Goal: Task Accomplishment & Management: Manage account settings

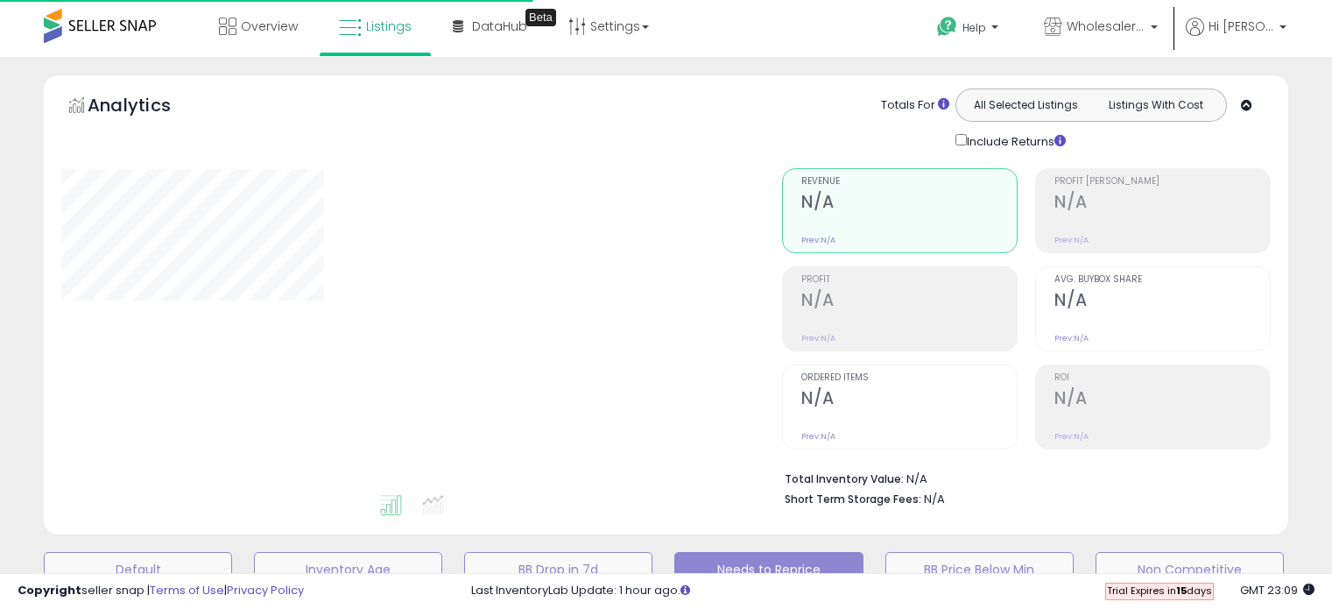
select select "**"
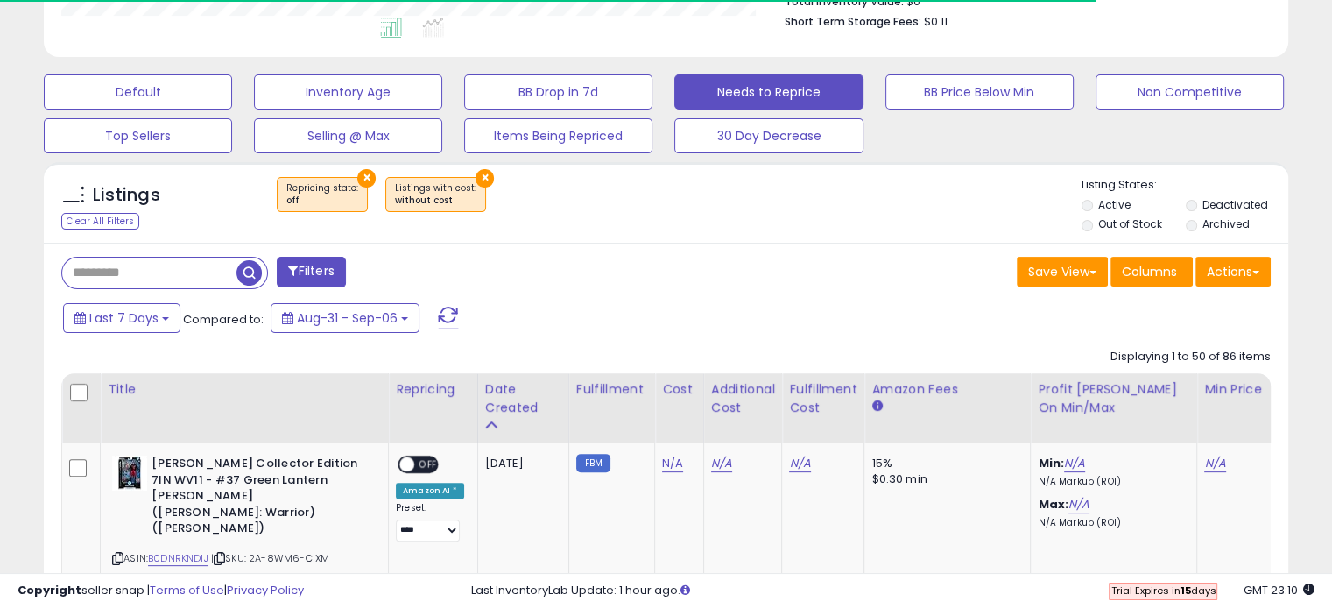
scroll to position [477, 0]
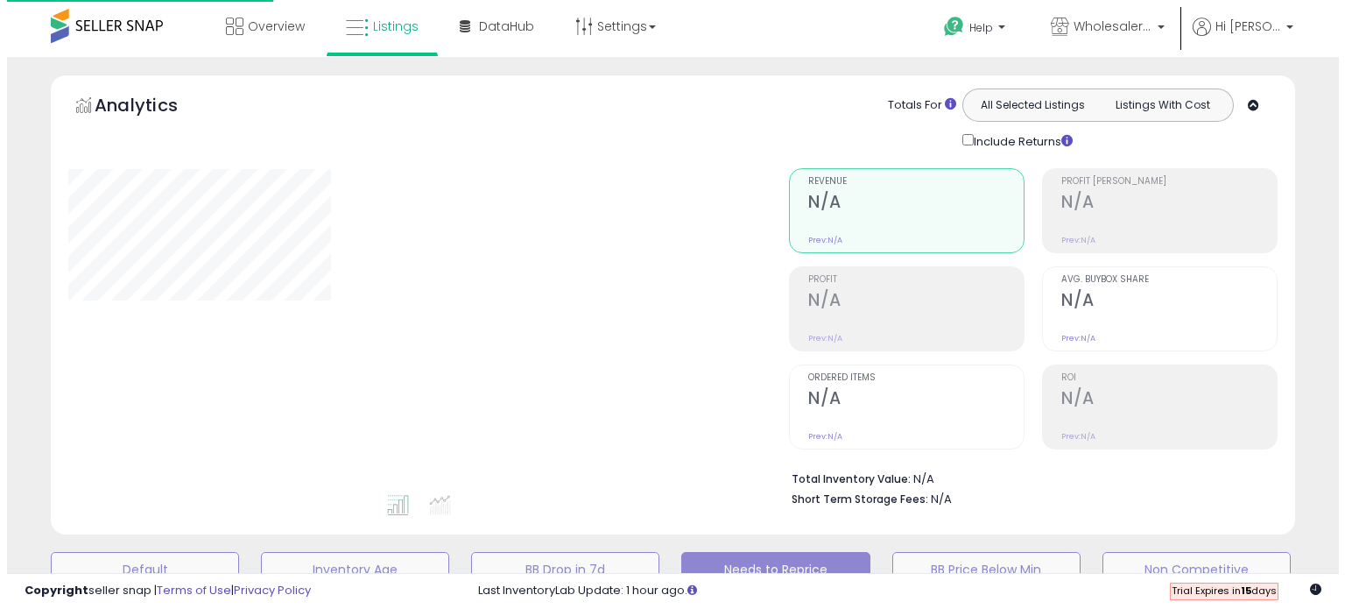
scroll to position [476, 0]
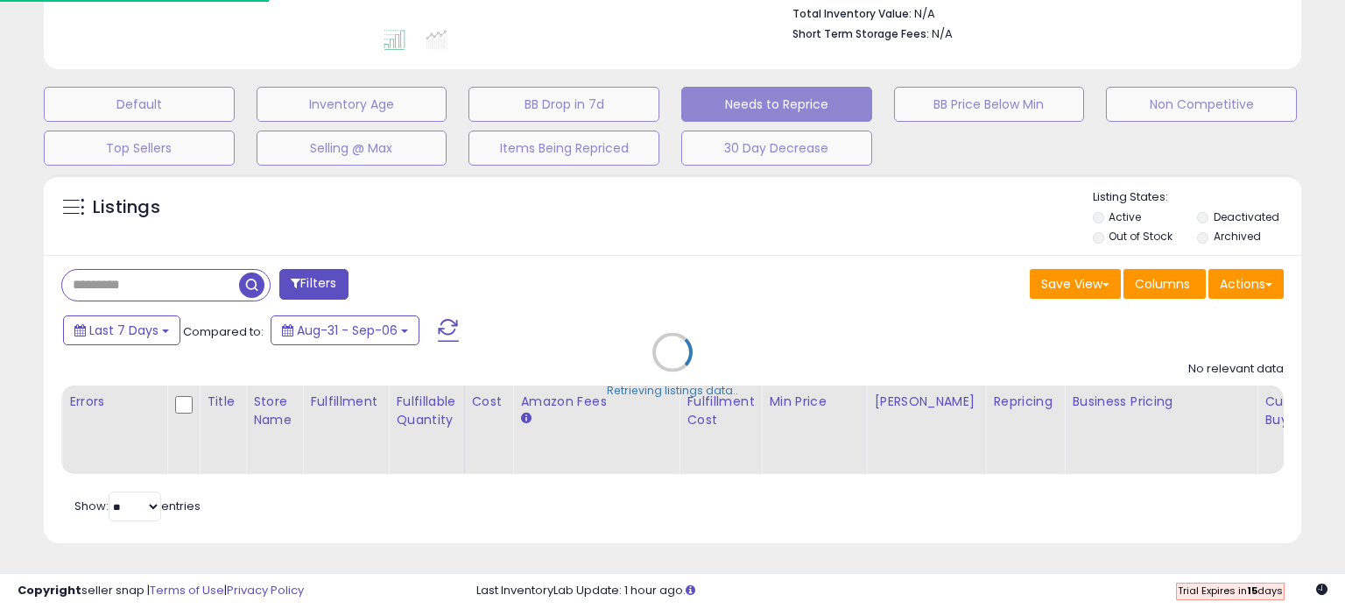
select select "**"
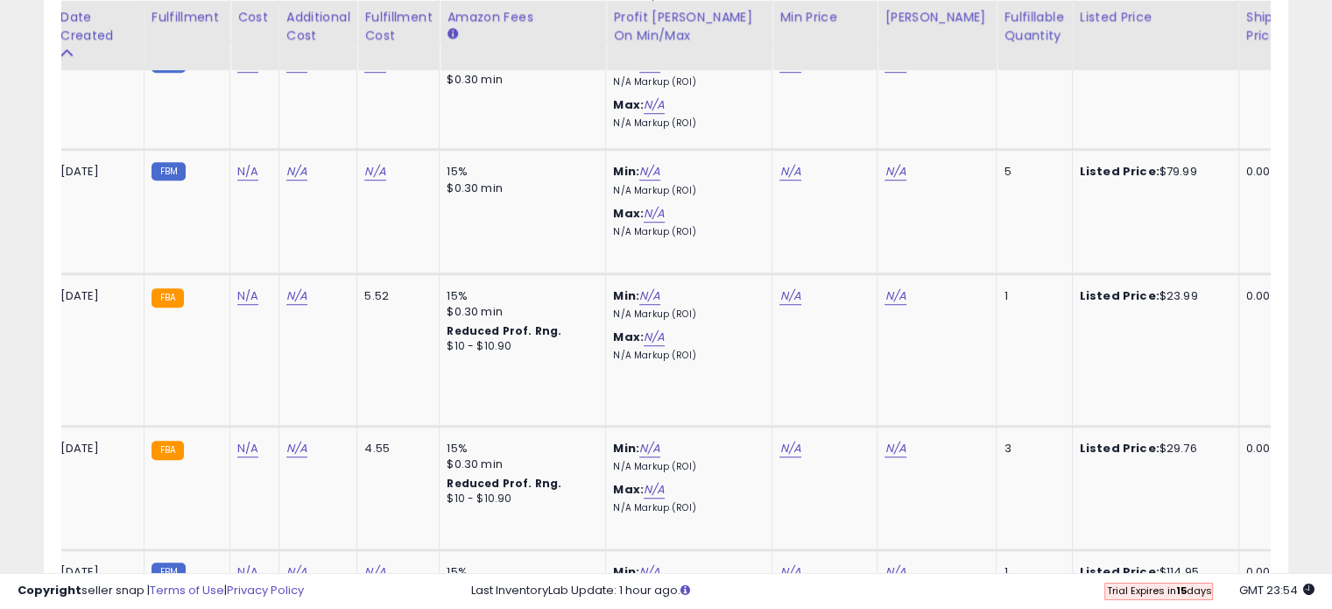
scroll to position [0, 0]
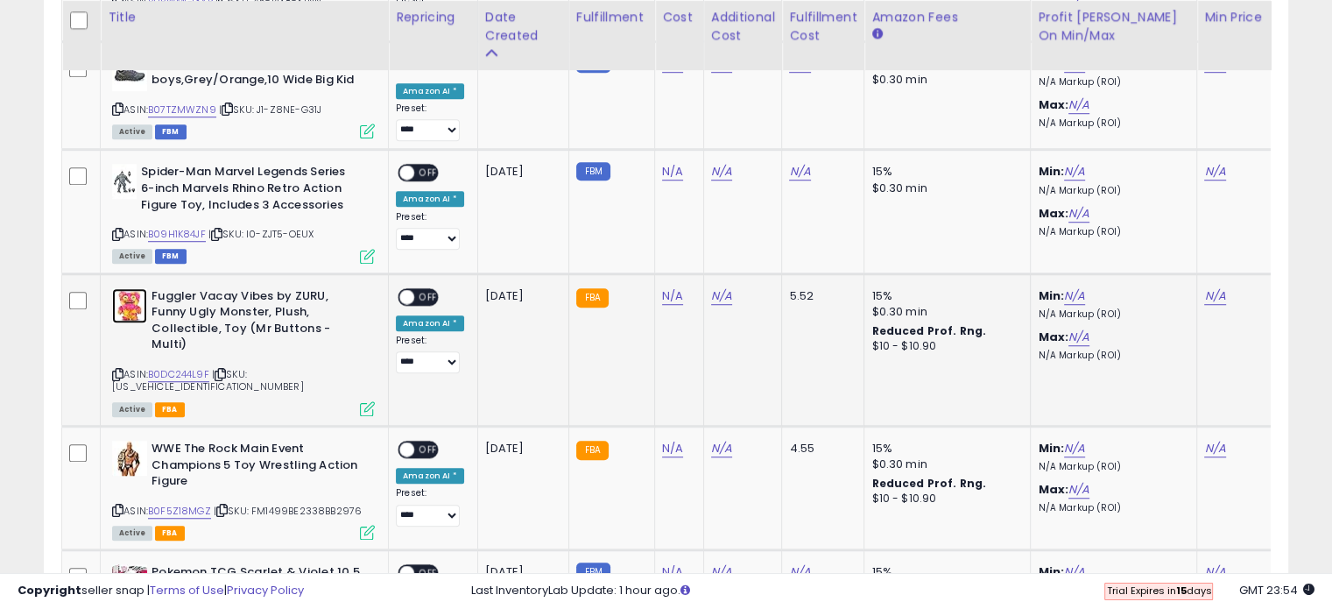
click at [136, 288] on img at bounding box center [129, 305] width 35 height 35
click at [110, 440] on div "WWE The Rock Main Event Champions 5 Toy Wrestling Action Figure ASIN: B0F5Z18MG…" at bounding box center [241, 488] width 267 height 97
click at [117, 440] on img at bounding box center [129, 457] width 35 height 35
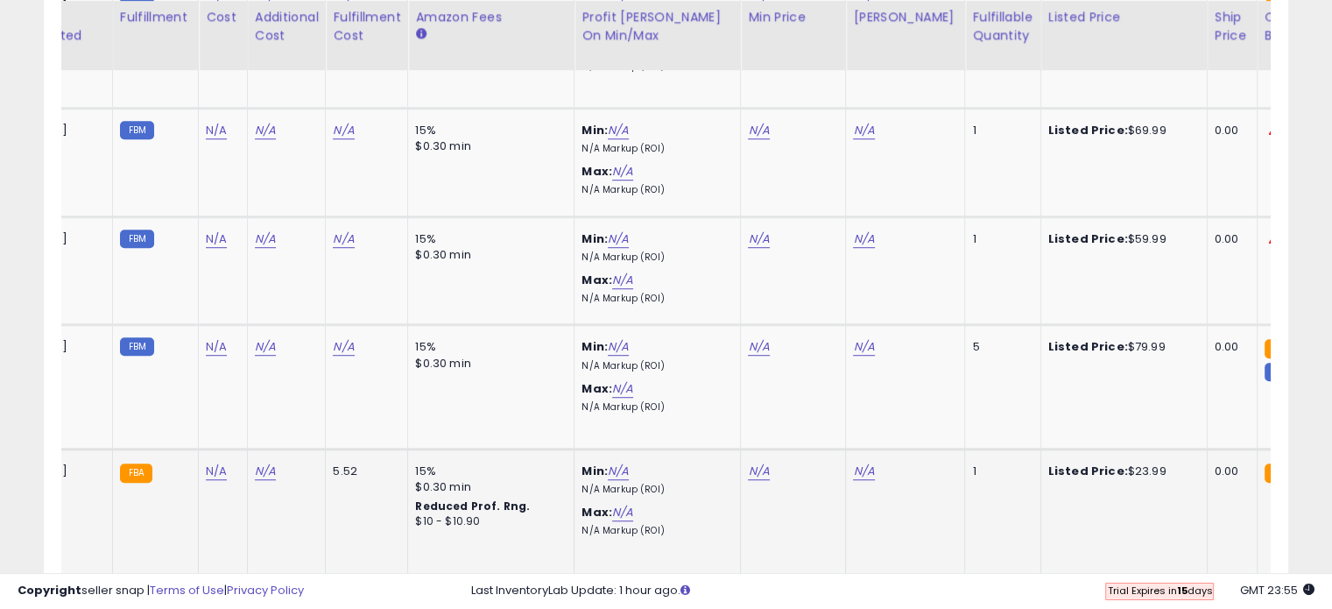
click at [749, 458] on td "N/A" at bounding box center [793, 524] width 105 height 152
click at [760, 462] on link "N/A" at bounding box center [758, 471] width 21 height 18
type input "*****"
click at [806, 408] on icon "submit" at bounding box center [800, 407] width 11 height 11
click at [853, 462] on link "N/A" at bounding box center [863, 471] width 21 height 18
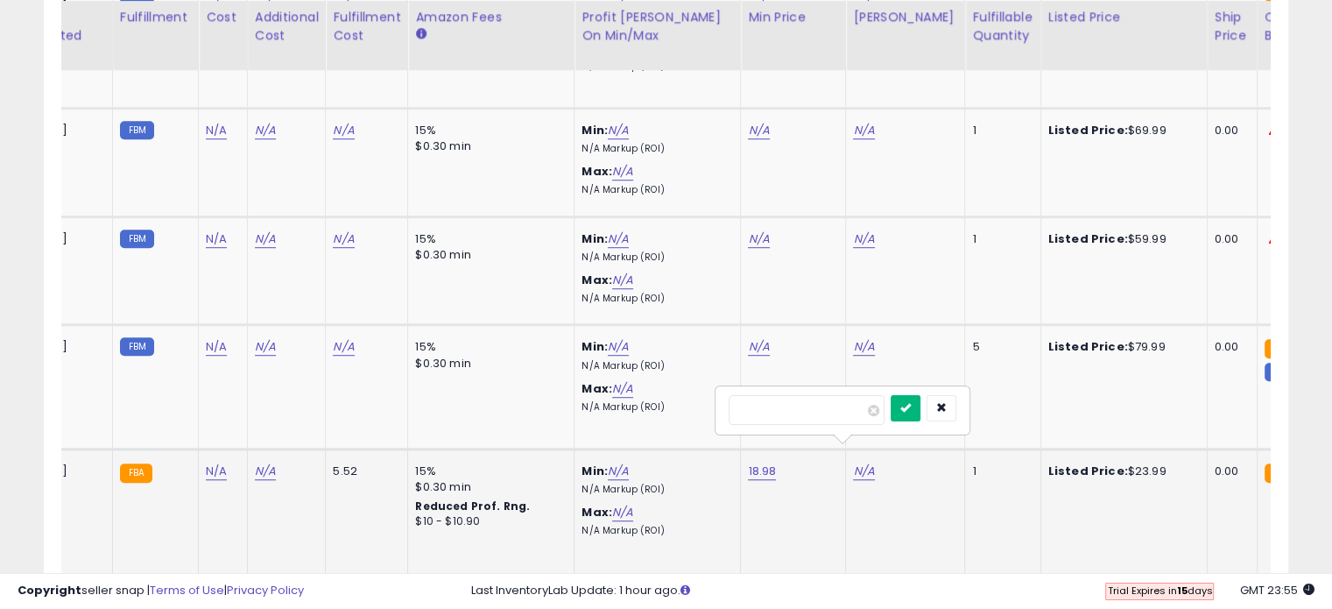
type input "*****"
click at [911, 405] on icon "submit" at bounding box center [905, 407] width 11 height 11
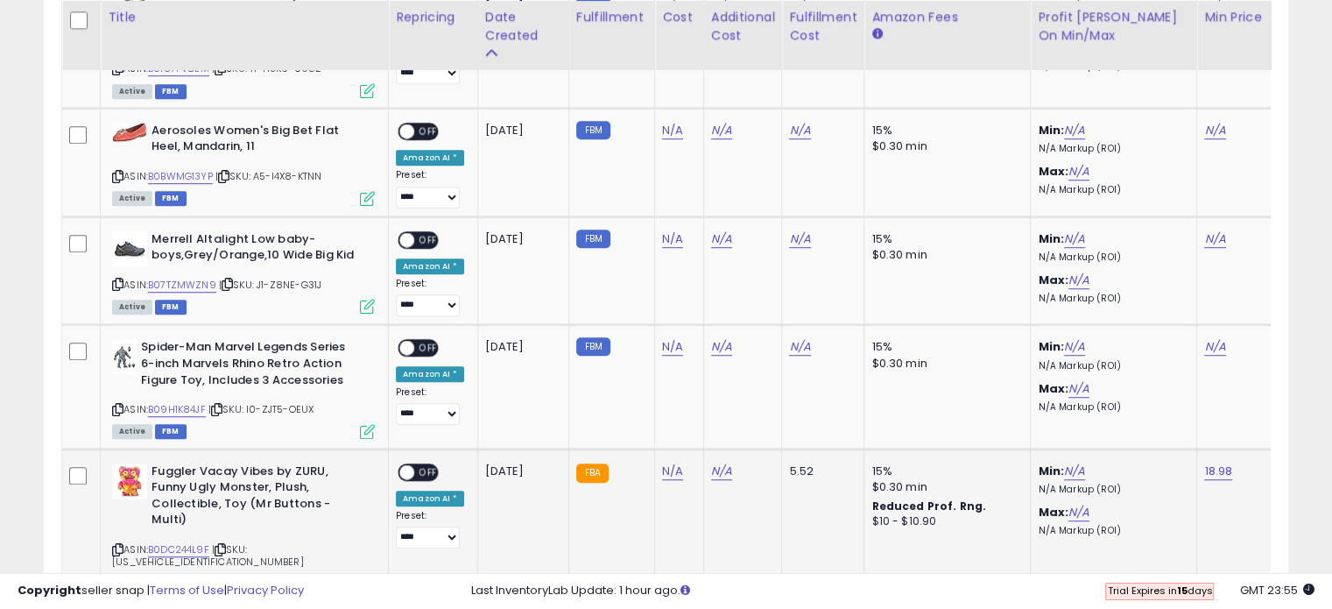
click at [428, 462] on div "ON OFF" at bounding box center [418, 471] width 41 height 18
click at [417, 464] on span "OFF" at bounding box center [428, 471] width 28 height 15
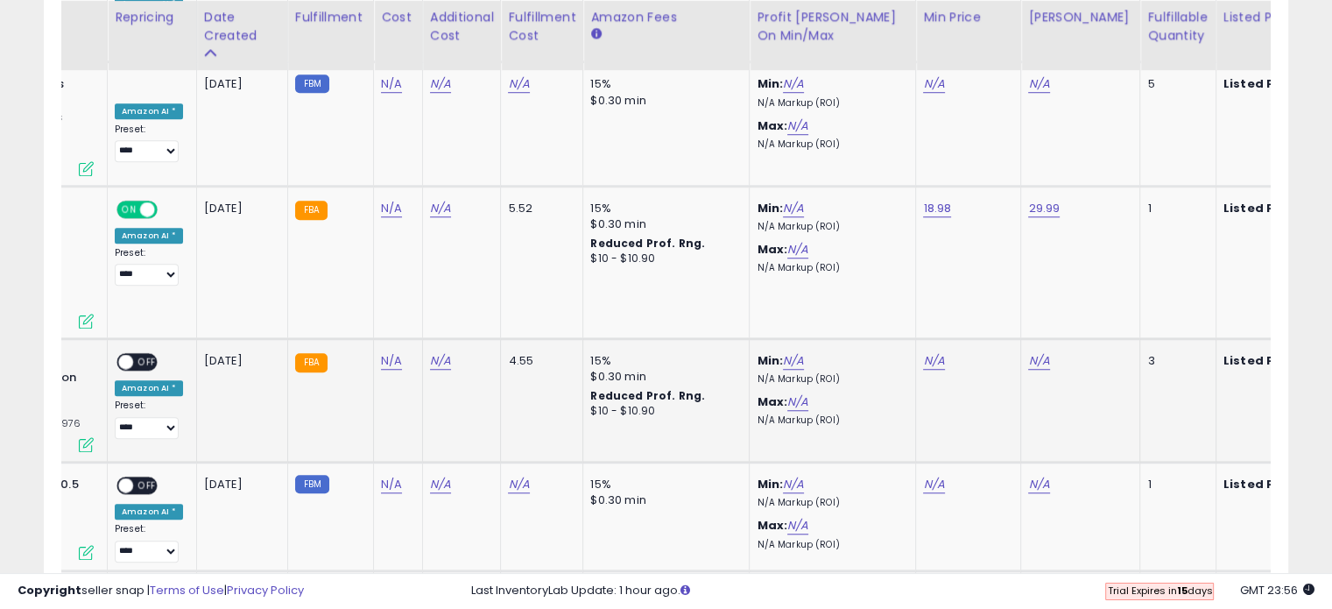
click at [916, 338] on td "N/A" at bounding box center [968, 399] width 105 height 123
click at [928, 352] on link "N/A" at bounding box center [933, 361] width 21 height 18
type input "*****"
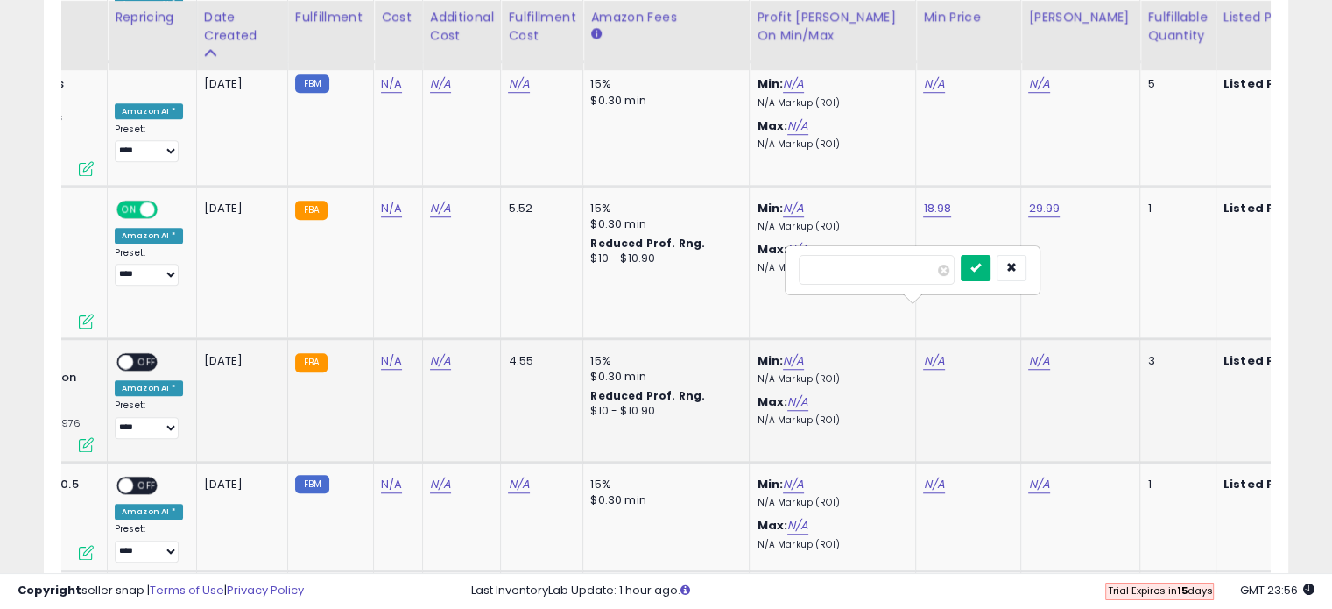
click at [990, 269] on button "submit" at bounding box center [976, 268] width 30 height 26
click at [1033, 352] on link "N/A" at bounding box center [1038, 361] width 21 height 18
type input "*****"
click at [1096, 264] on button "submit" at bounding box center [1081, 268] width 30 height 26
click at [138, 355] on span "OFF" at bounding box center [147, 362] width 28 height 15
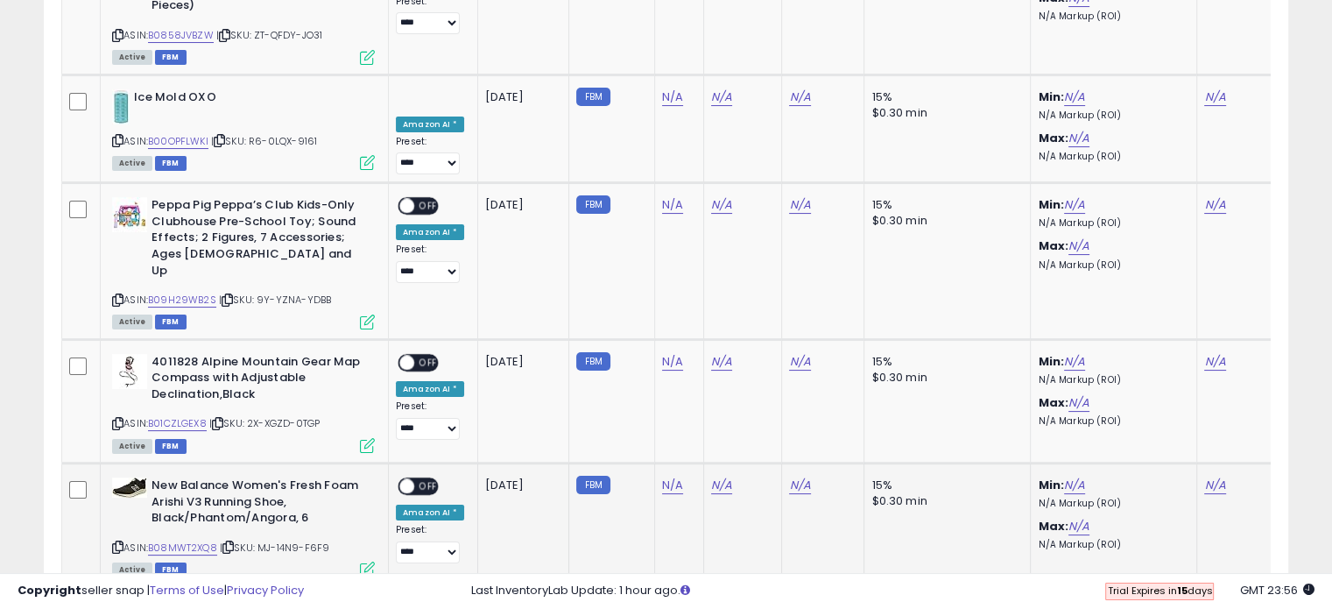
scroll to position [6877, 0]
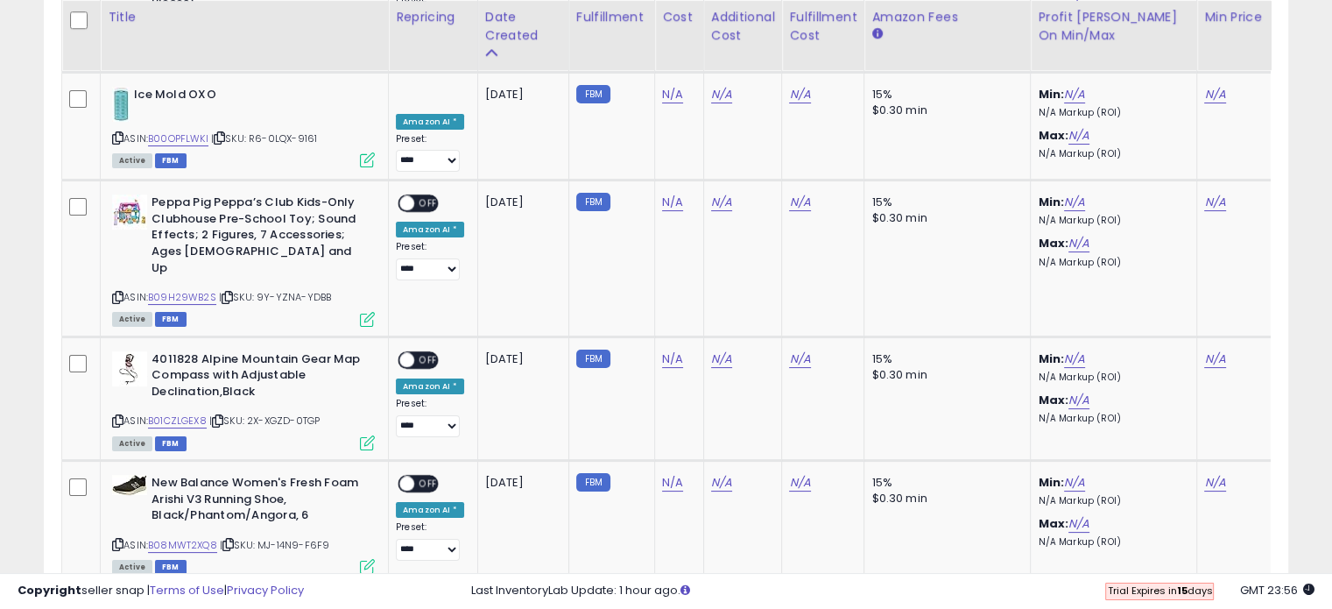
click at [1182, 602] on link "2" at bounding box center [1196, 617] width 30 height 30
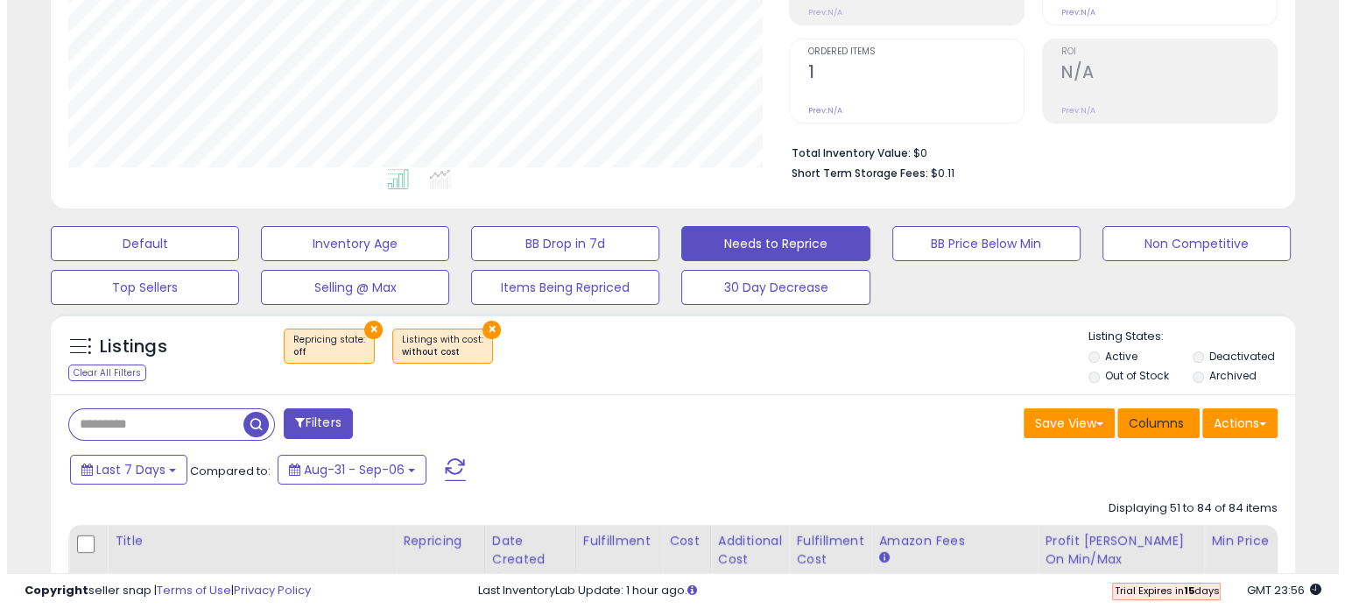
scroll to position [350, 0]
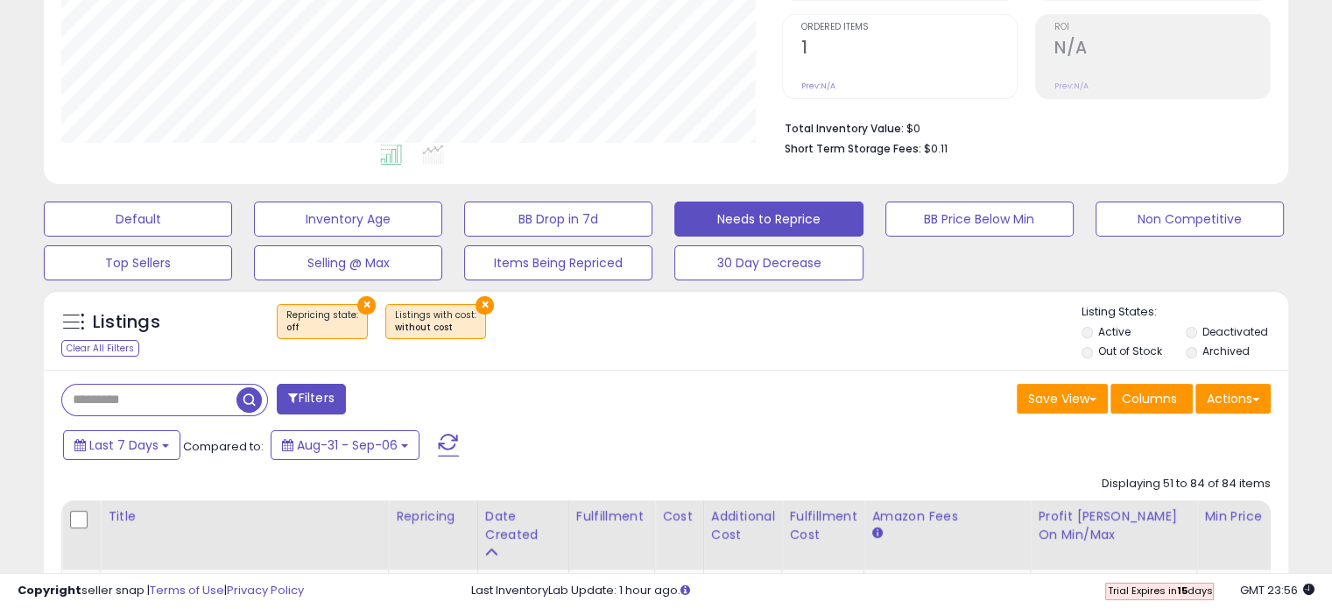
click at [1094, 344] on li "Out of Stock" at bounding box center [1133, 352] width 102 height 19
click at [1099, 351] on label "Out of Stock" at bounding box center [1130, 350] width 64 height 15
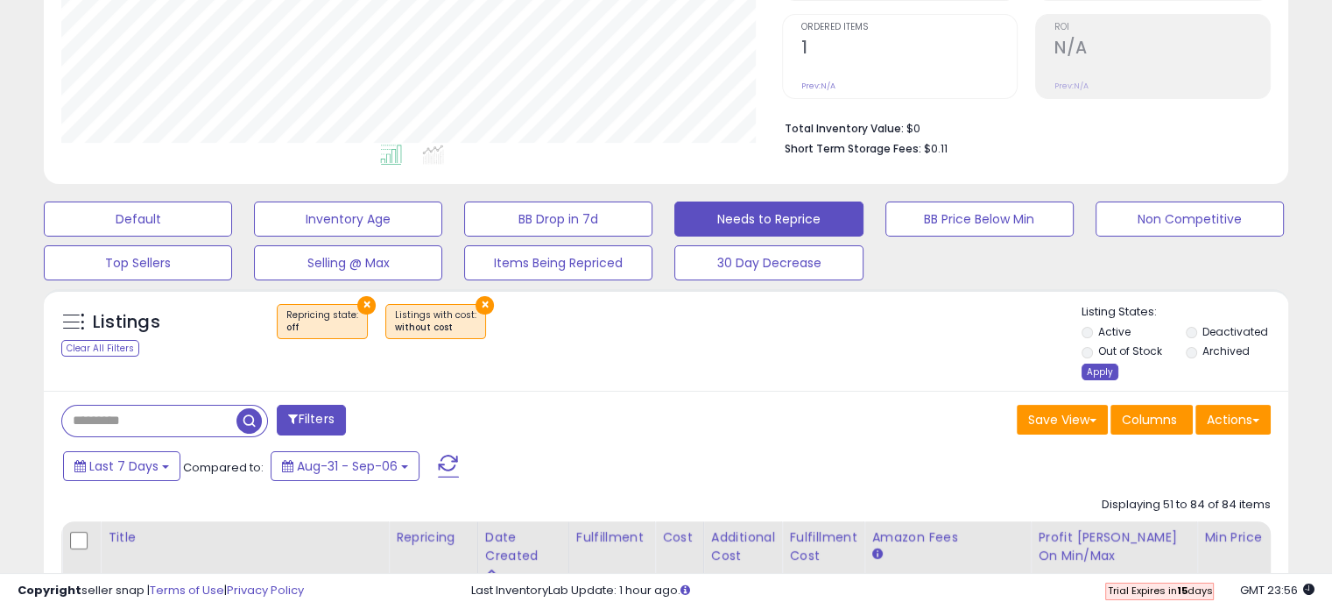
click at [1087, 377] on div "Apply" at bounding box center [1100, 371] width 37 height 17
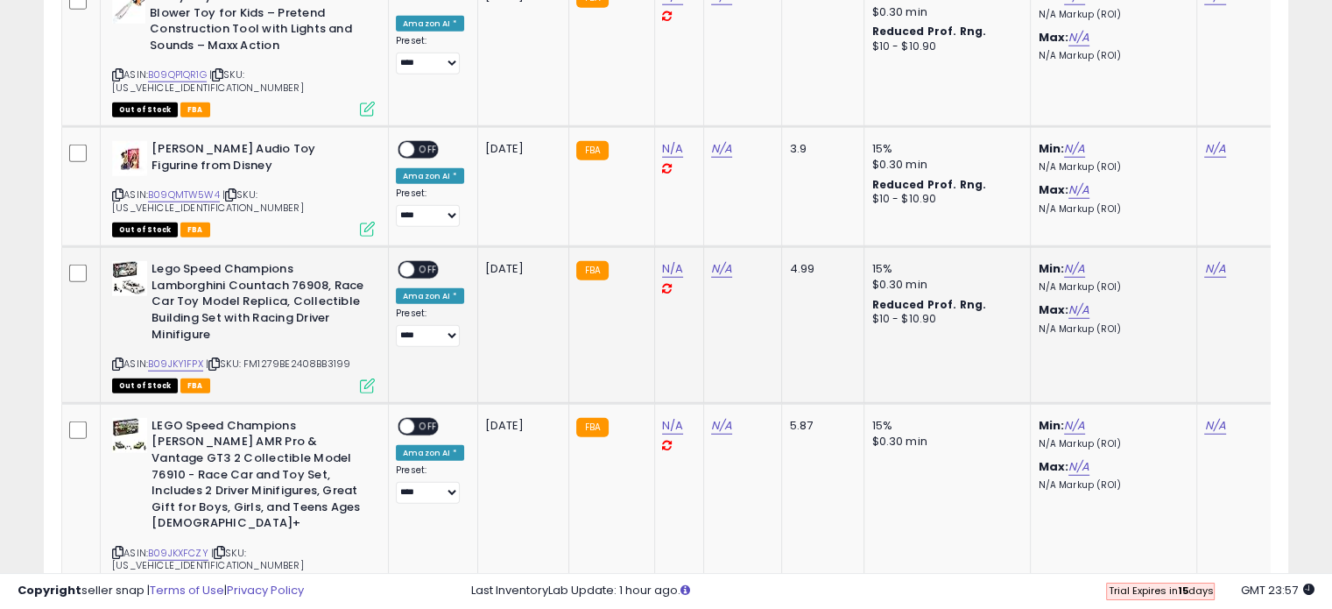
scroll to position [4641, 0]
